Goal: Task Accomplishment & Management: Manage account settings

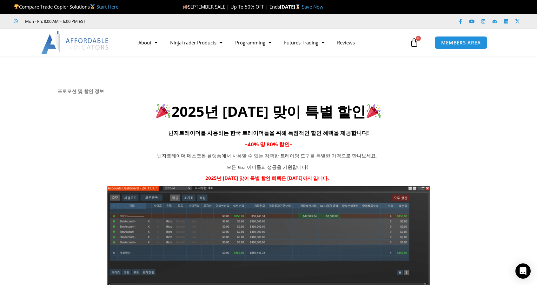
drag, startPoint x: 434, startPoint y: 7, endPoint x: 369, endPoint y: 79, distance: 96.7
click at [369, 79] on icon at bounding box center [269, 94] width 538 height 76
click at [324, 7] on link "Save Now" at bounding box center [313, 6] width 22 height 6
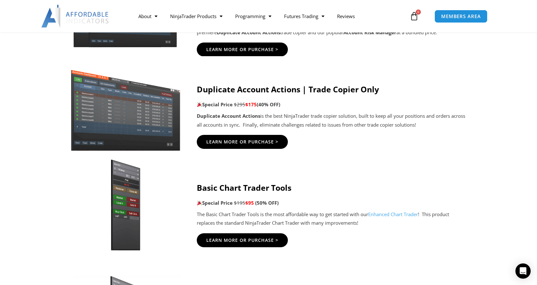
scroll to position [444, 0]
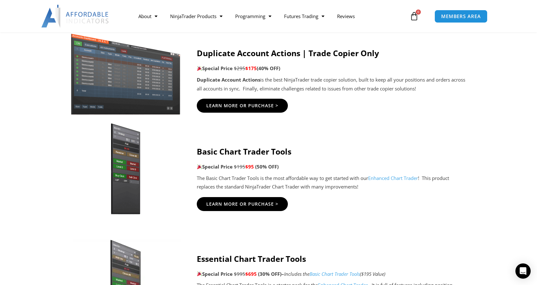
click at [471, 5] on div "About Contact Us Premium Support Team Partners NinjaTrader NinjaTrader FAQ Ninj…" at bounding box center [269, 16] width 508 height 32
click at [473, 17] on span "MEMBERS AREA" at bounding box center [460, 16] width 43 height 5
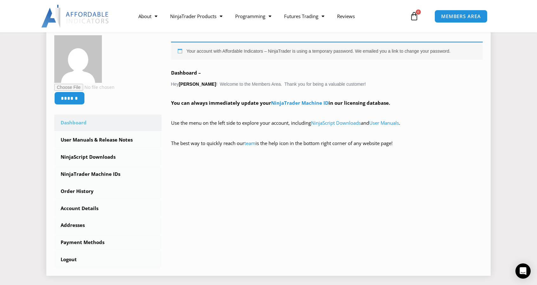
scroll to position [95, 0]
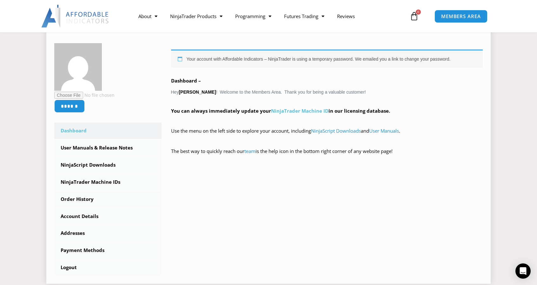
click at [300, 114] on link "NinjaTrader Machine ID" at bounding box center [299, 111] width 57 height 6
click at [298, 109] on link "NinjaTrader Machine ID" at bounding box center [299, 111] width 57 height 6
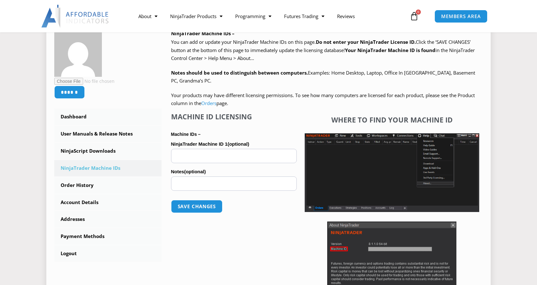
scroll to position [127, 0]
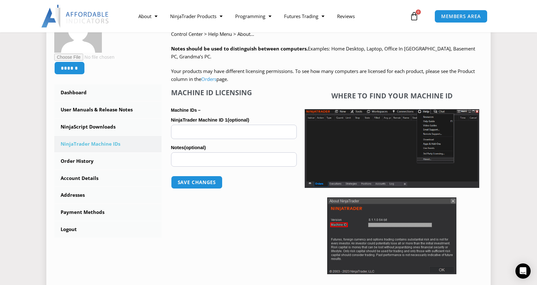
click at [222, 126] on input "NinjaTrader Machine ID 1 (optional)" at bounding box center [234, 132] width 126 height 14
paste input "**********"
type input "**********"
click at [204, 160] on input "Notes (optional)" at bounding box center [234, 159] width 126 height 14
type input "**"
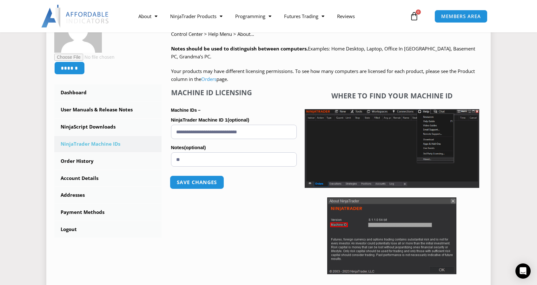
click at [203, 179] on button "Save changes" at bounding box center [197, 183] width 54 height 14
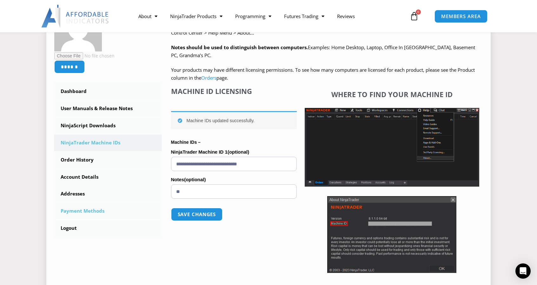
scroll to position [127, 0]
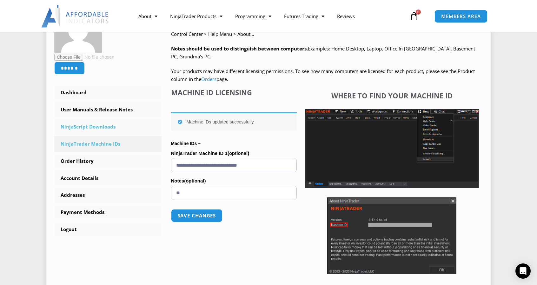
click at [101, 129] on link "NinjaScript Downloads" at bounding box center [107, 127] width 107 height 17
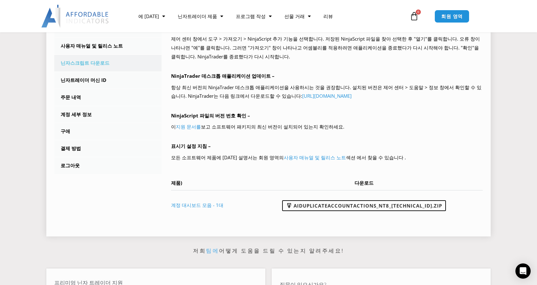
scroll to position [190, 0]
click at [416, 206] on font "AIDuplicateAccountActions_NT8_[TECHNICAL_ID].zip" at bounding box center [368, 206] width 149 height 6
click at [469, 154] on p "모든 소프트웨어 제품에 [DATE] 설명서는 회원 영역의 사용자 매뉴얼 및 릴리스 노트 섹션 에서 찾을 수 있습니다 ." at bounding box center [327, 158] width 312 height 9
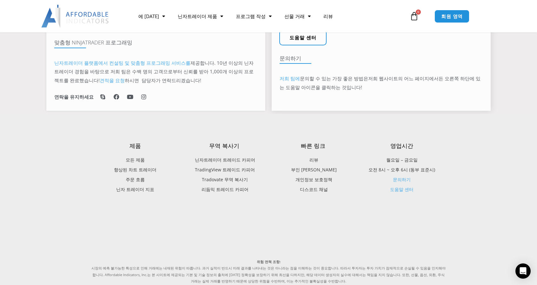
scroll to position [508, 0]
